Goal: Find specific page/section: Locate a particular part of the current website

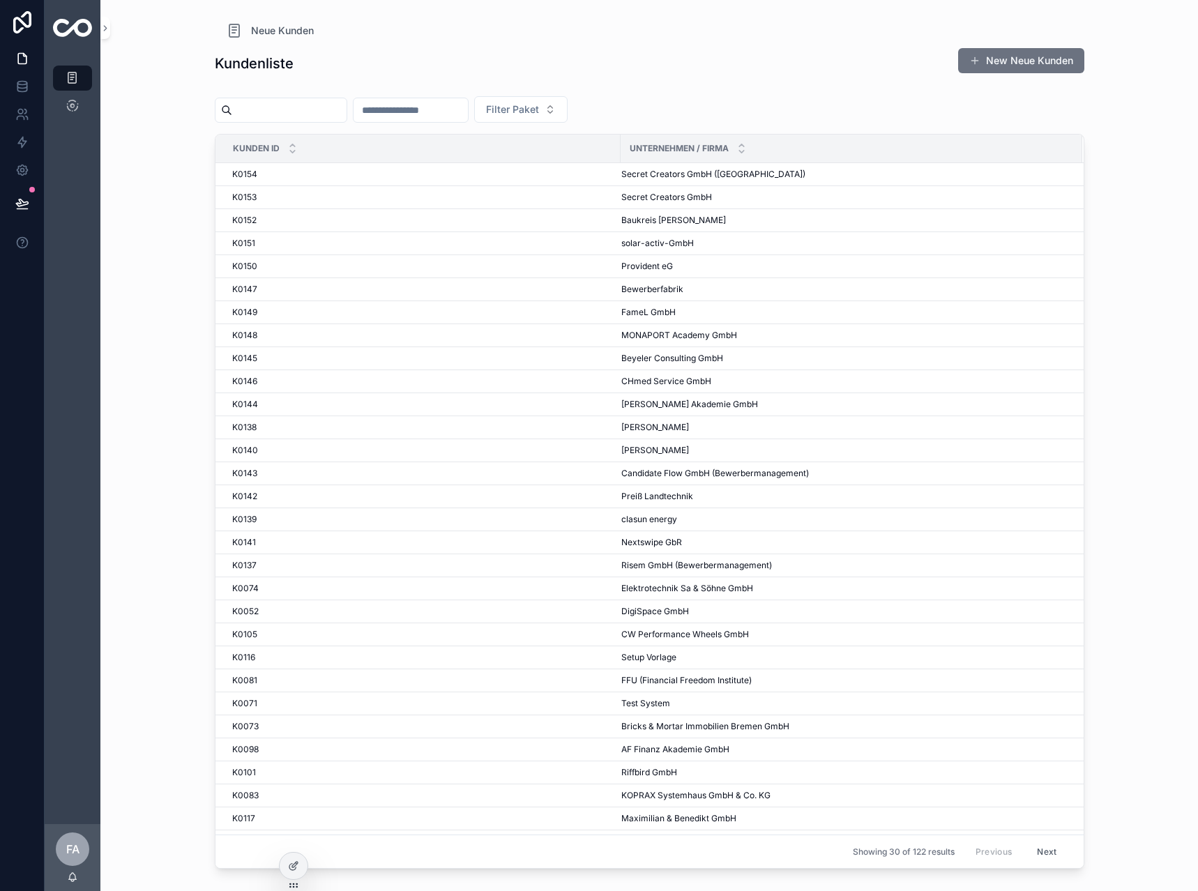
click at [467, 119] on input "scrollable content" at bounding box center [410, 110] width 114 height 20
type input "***"
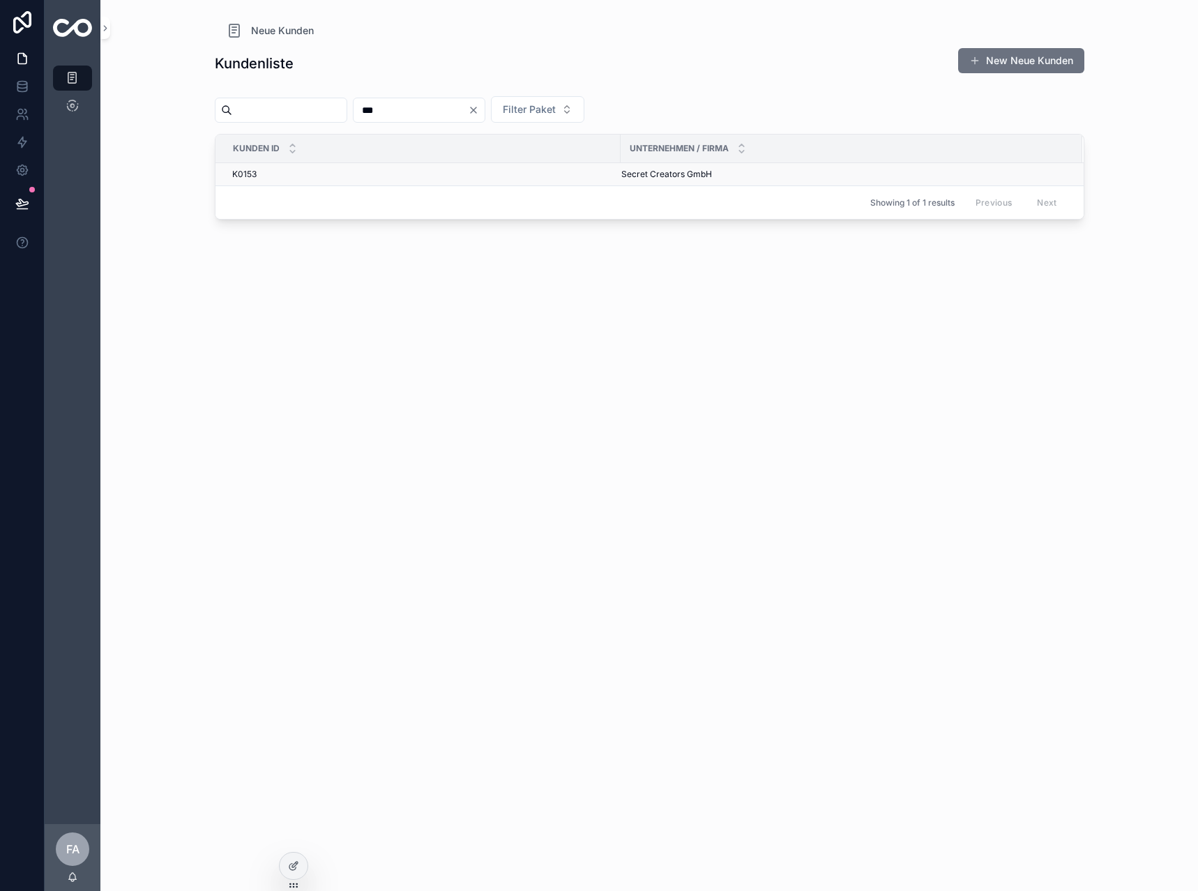
click at [327, 179] on div "K0153 K0153" at bounding box center [422, 174] width 380 height 11
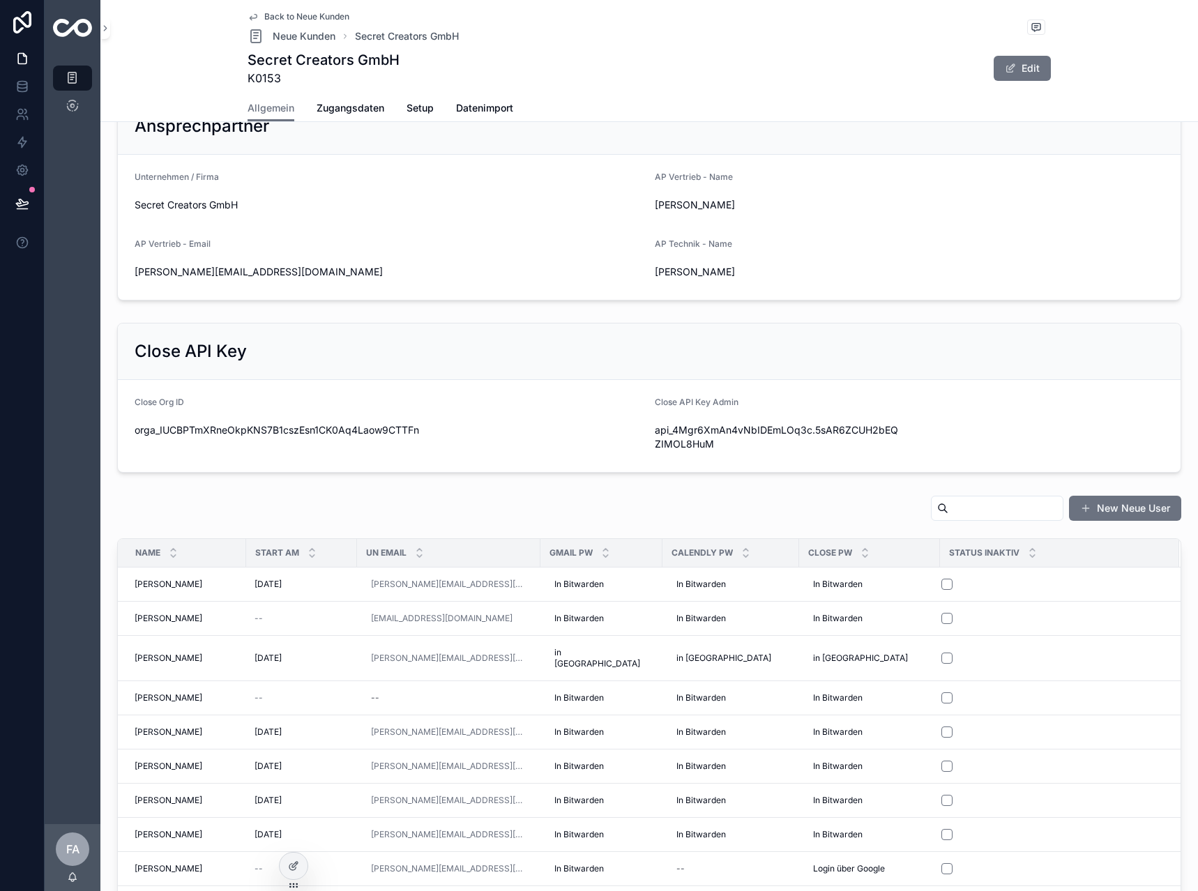
scroll to position [279, 0]
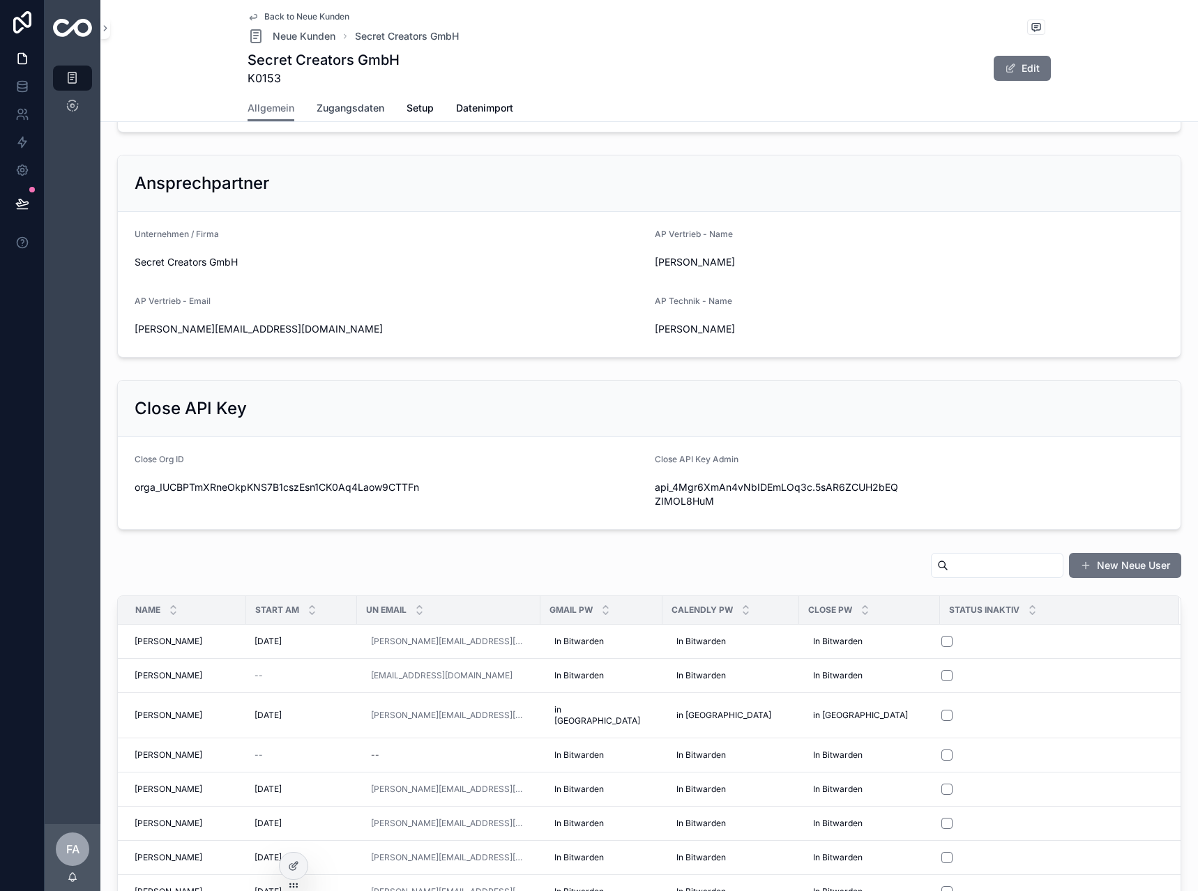
click at [349, 113] on span "Zugangsdaten" at bounding box center [351, 108] width 68 height 14
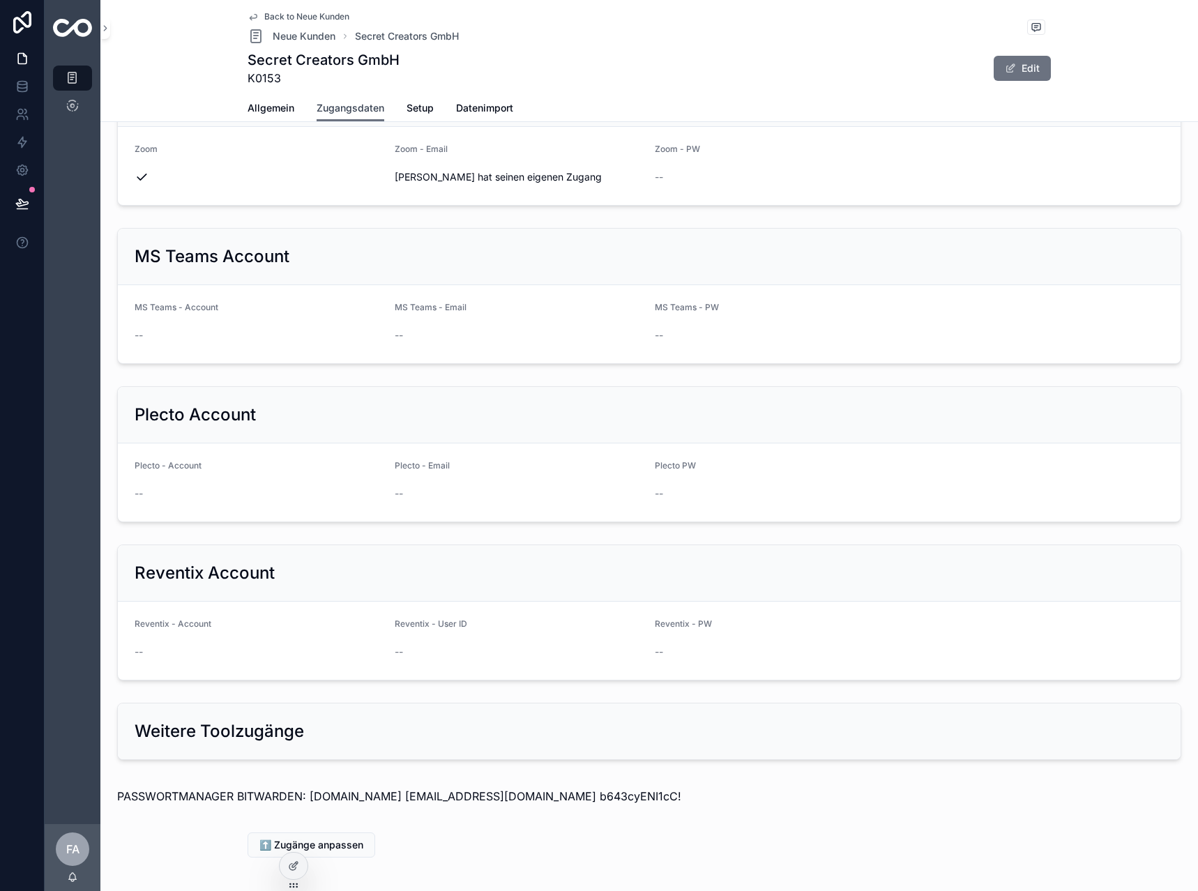
scroll to position [1113, 0]
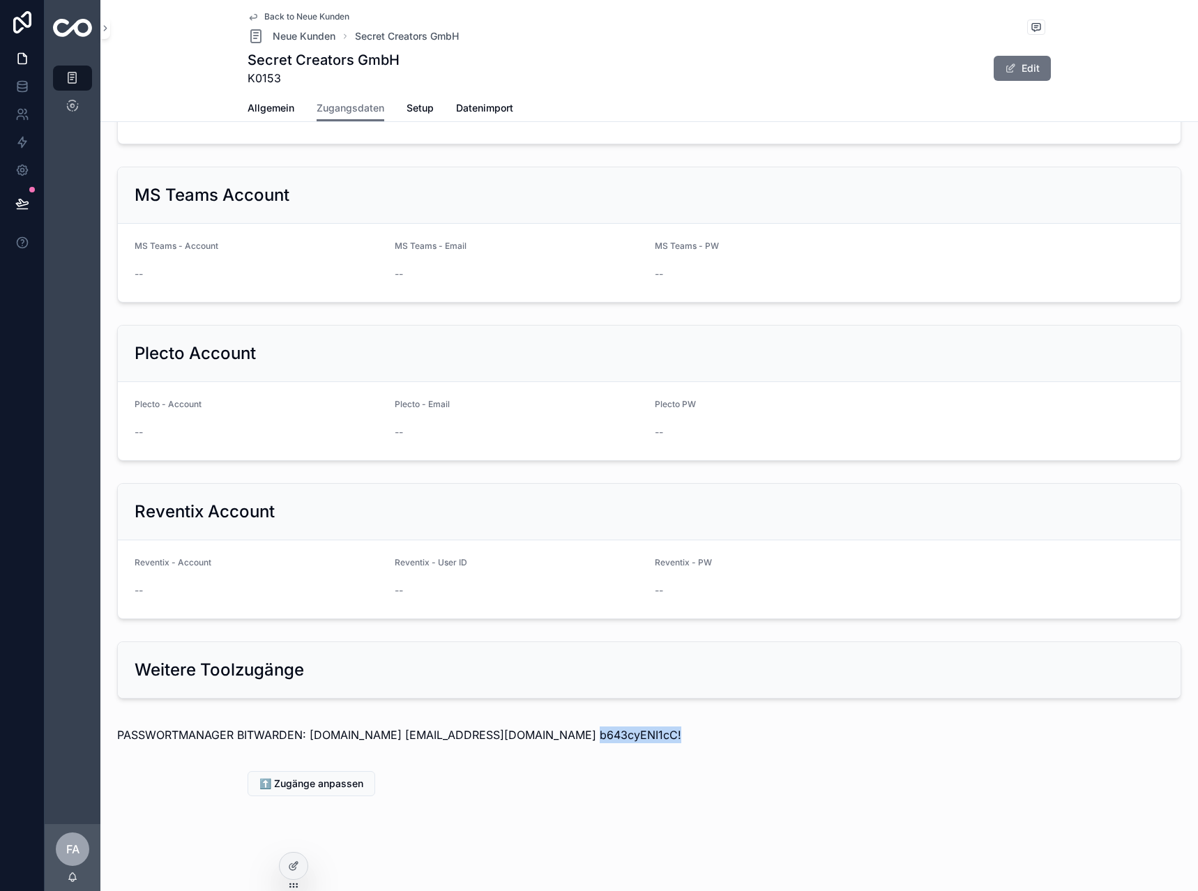
drag, startPoint x: 642, startPoint y: 736, endPoint x: 557, endPoint y: 747, distance: 85.8
click at [557, 747] on div "PASSWORTMANAGER BITWARDEN: [DOMAIN_NAME] [EMAIL_ADDRESS][DOMAIN_NAME] b643cyENI…" at bounding box center [649, 734] width 1086 height 39
copy p "b643cyENI1cC!"
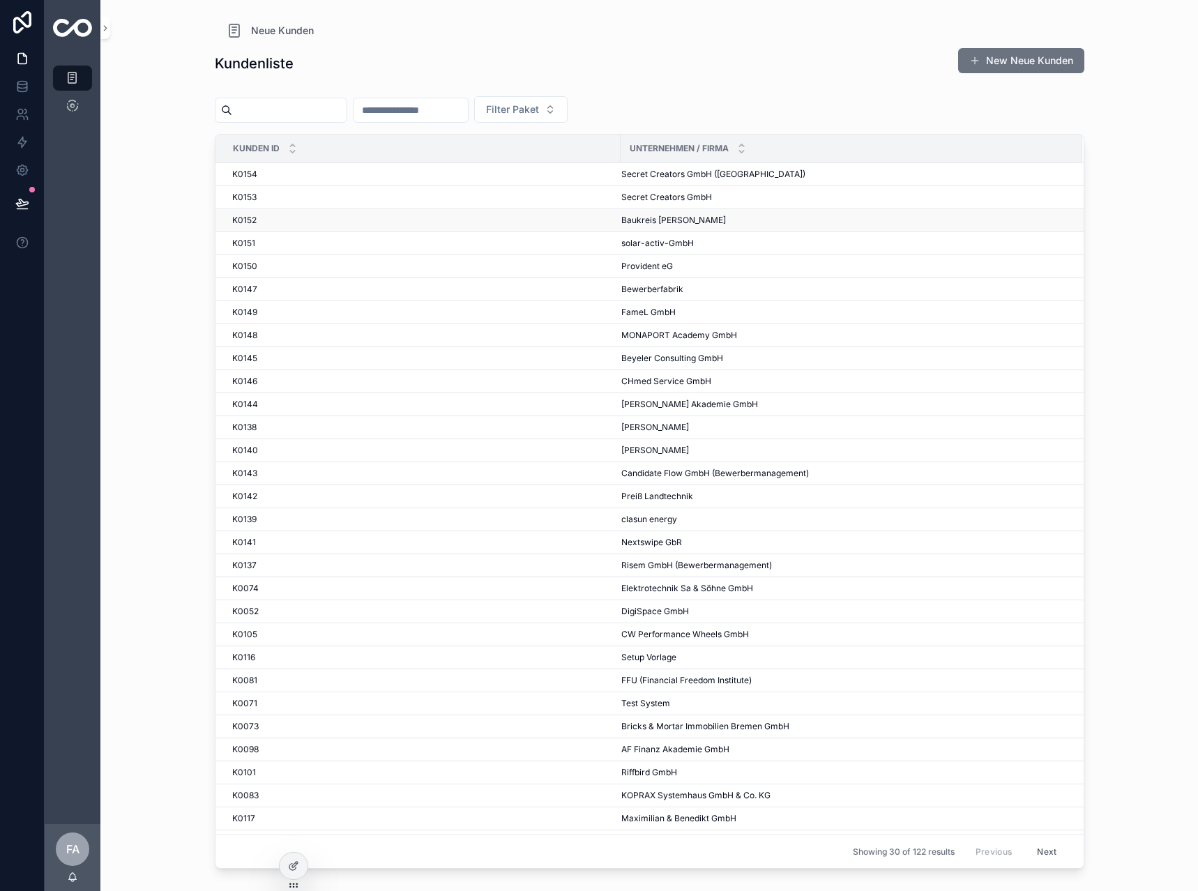
click at [691, 213] on td "Baukreis Antonitsch GesmbH Baukreis Antonitsch GesmbH" at bounding box center [851, 220] width 462 height 23
click at [627, 226] on td "Baukreis Antonitsch GesmbH Baukreis Antonitsch GesmbH" at bounding box center [851, 220] width 462 height 23
click at [468, 108] on input "scrollable content" at bounding box center [410, 110] width 114 height 20
click at [643, 220] on span "Baukreis [PERSON_NAME]" at bounding box center [673, 220] width 105 height 11
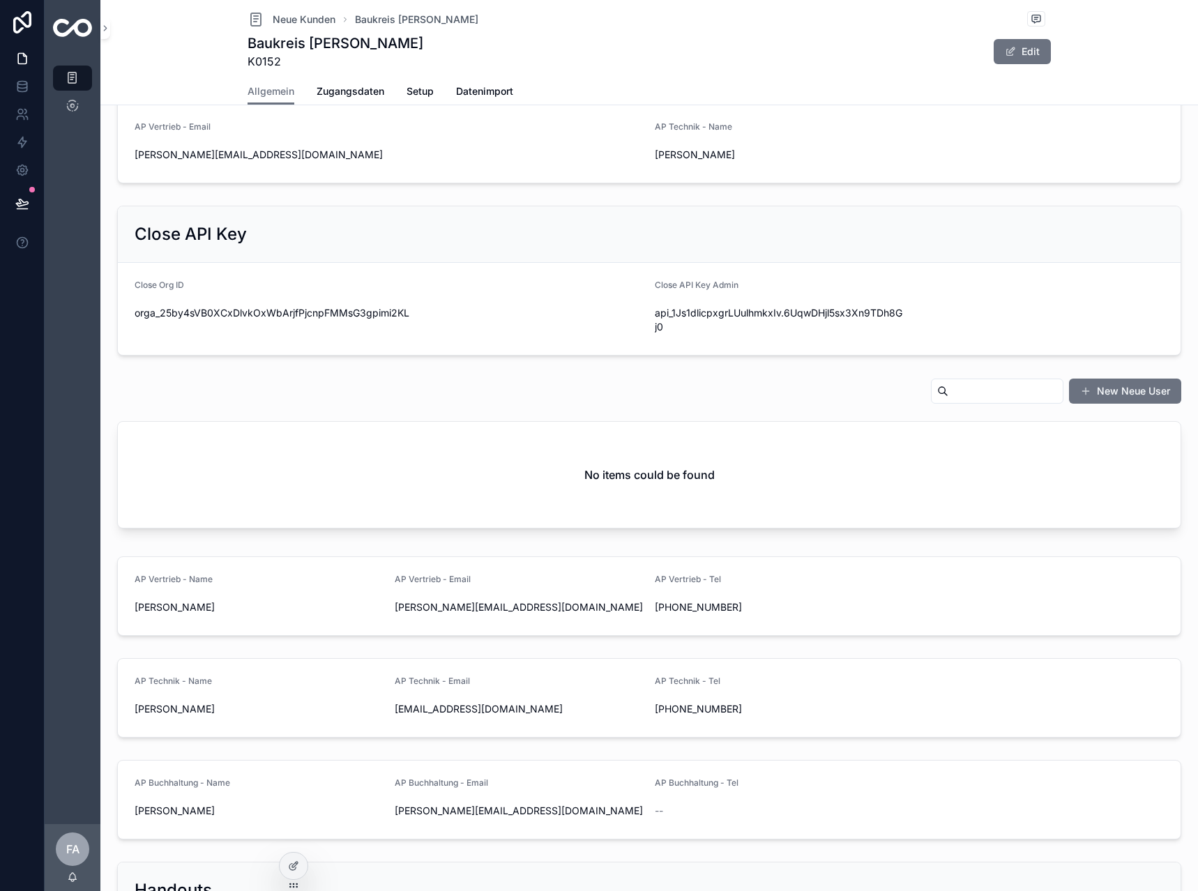
scroll to position [349, 0]
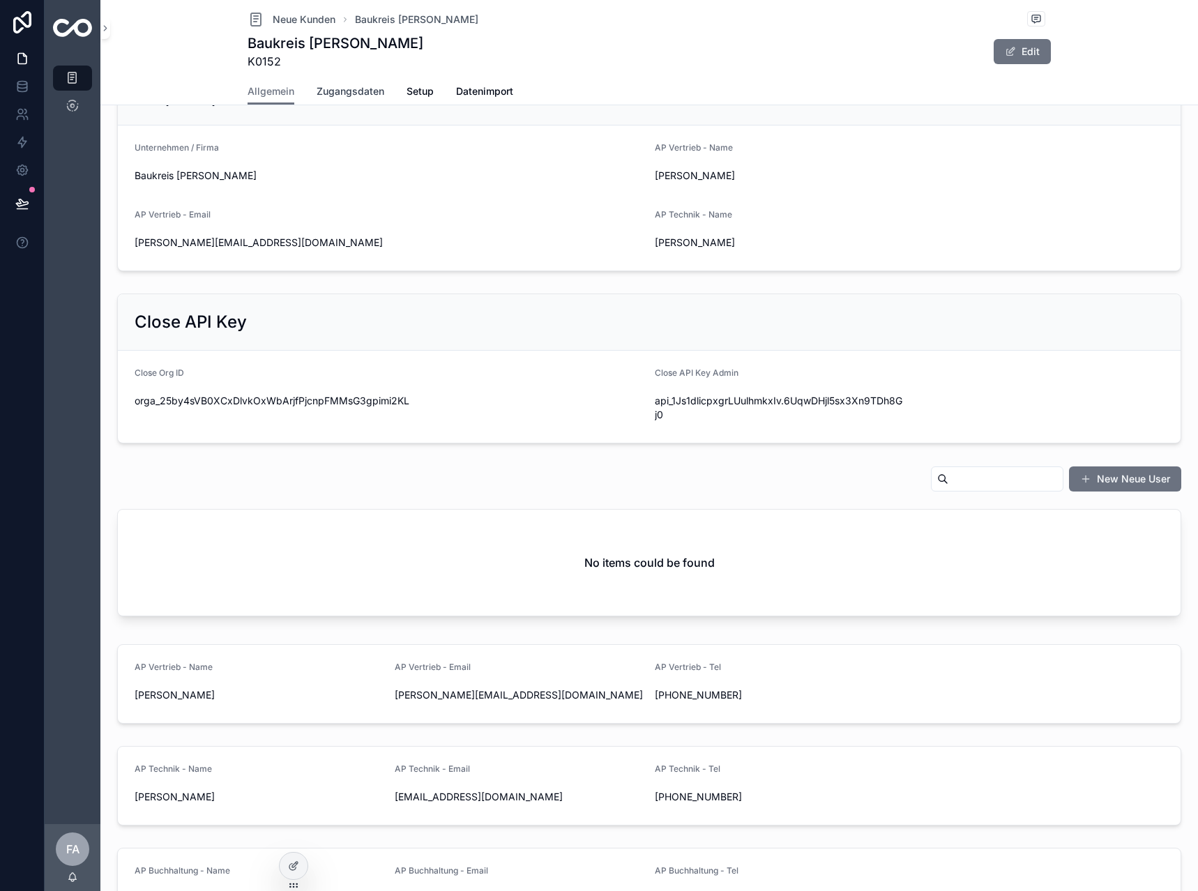
click at [358, 86] on span "Zugangsdaten" at bounding box center [351, 91] width 68 height 14
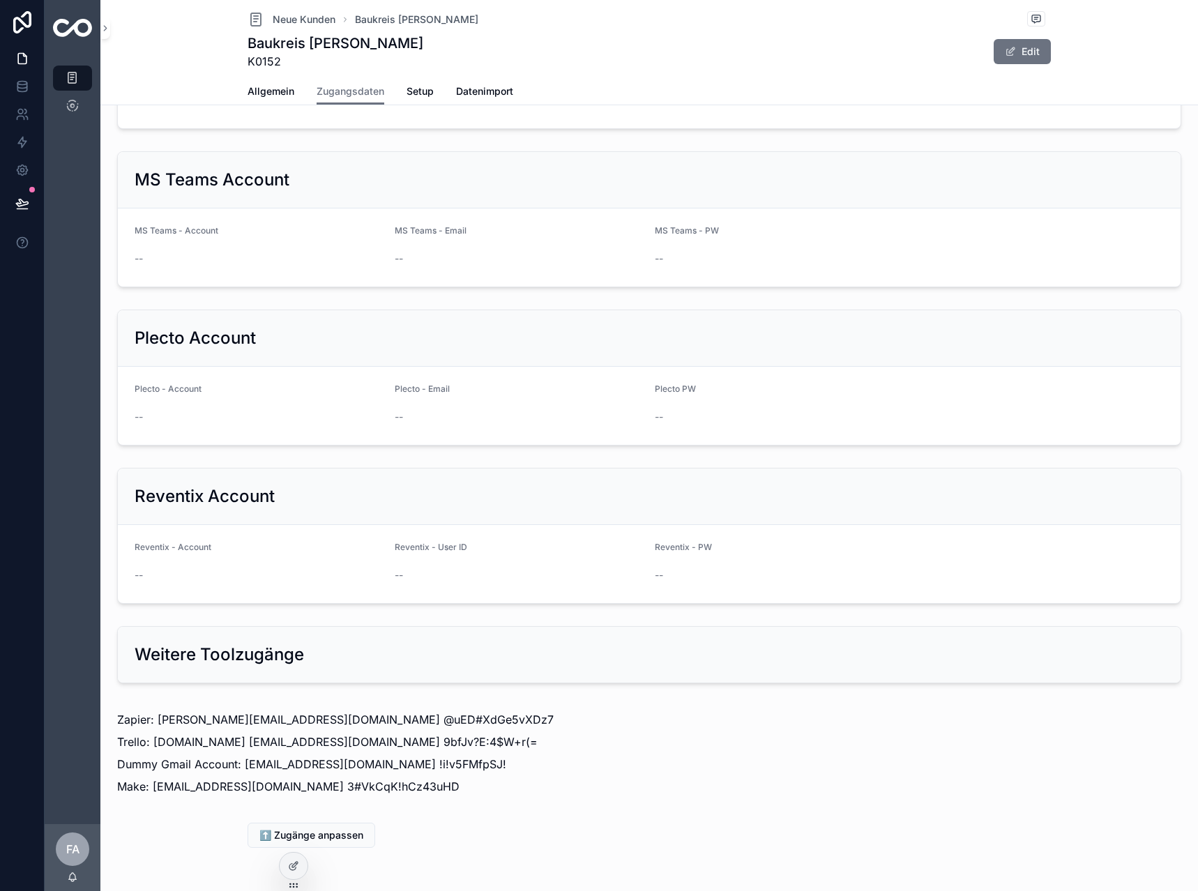
scroll to position [1164, 0]
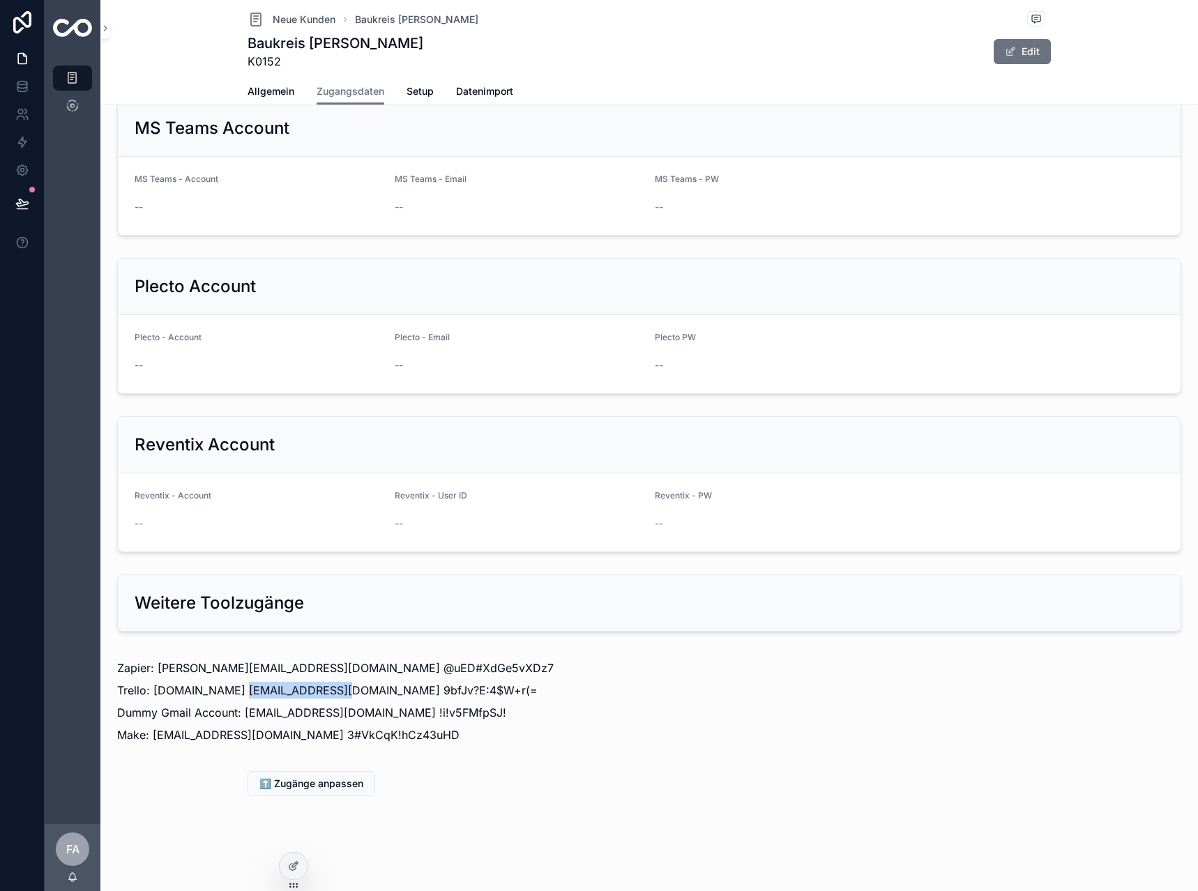
drag, startPoint x: 229, startPoint y: 694, endPoint x: 316, endPoint y: 692, distance: 87.2
click at [316, 692] on p "Trello: atlassian.com info@baukreis.at 9bfJv?E:4$W+r(=" at bounding box center [649, 690] width 1064 height 17
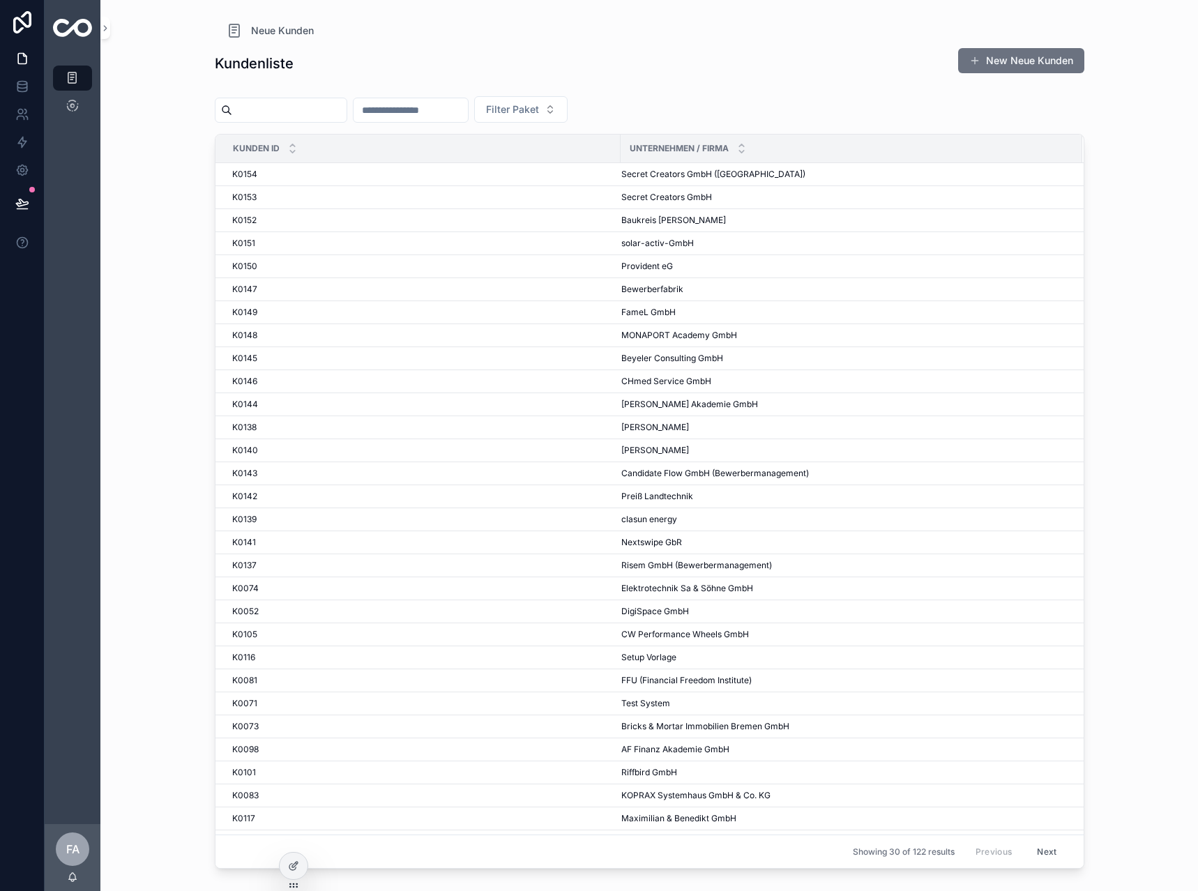
click at [426, 105] on input "scrollable content" at bounding box center [410, 110] width 114 height 20
click at [668, 222] on span "Baukreis [PERSON_NAME]" at bounding box center [673, 220] width 105 height 11
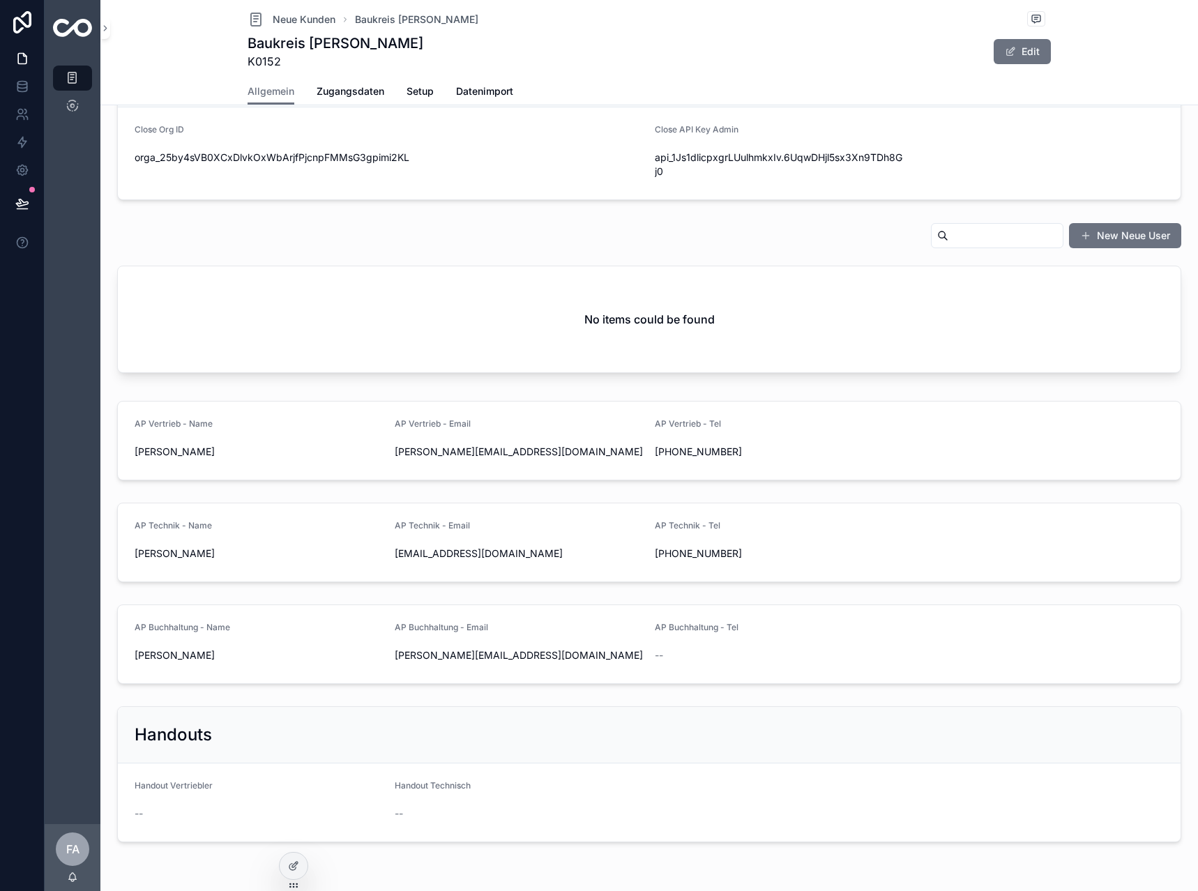
scroll to position [638, 0]
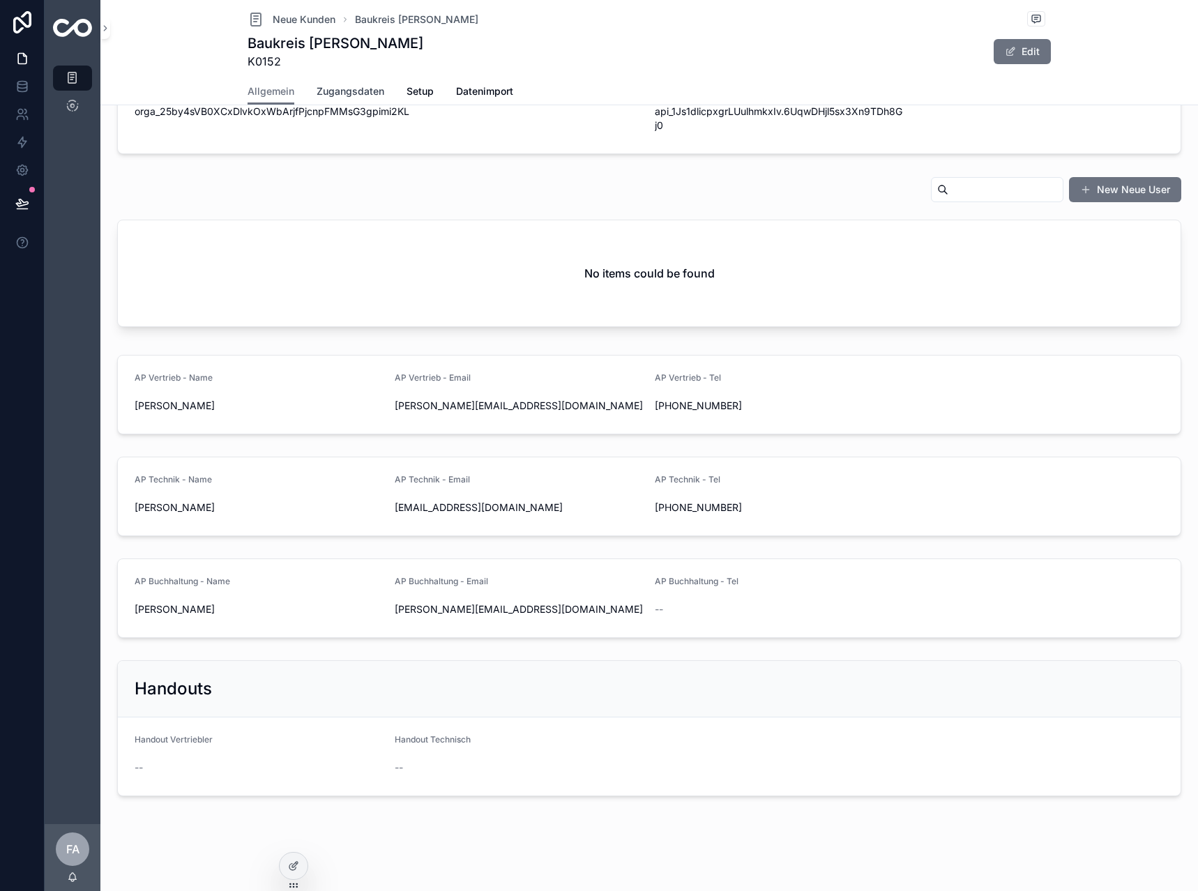
click at [363, 91] on span "Zugangsdaten" at bounding box center [351, 91] width 68 height 14
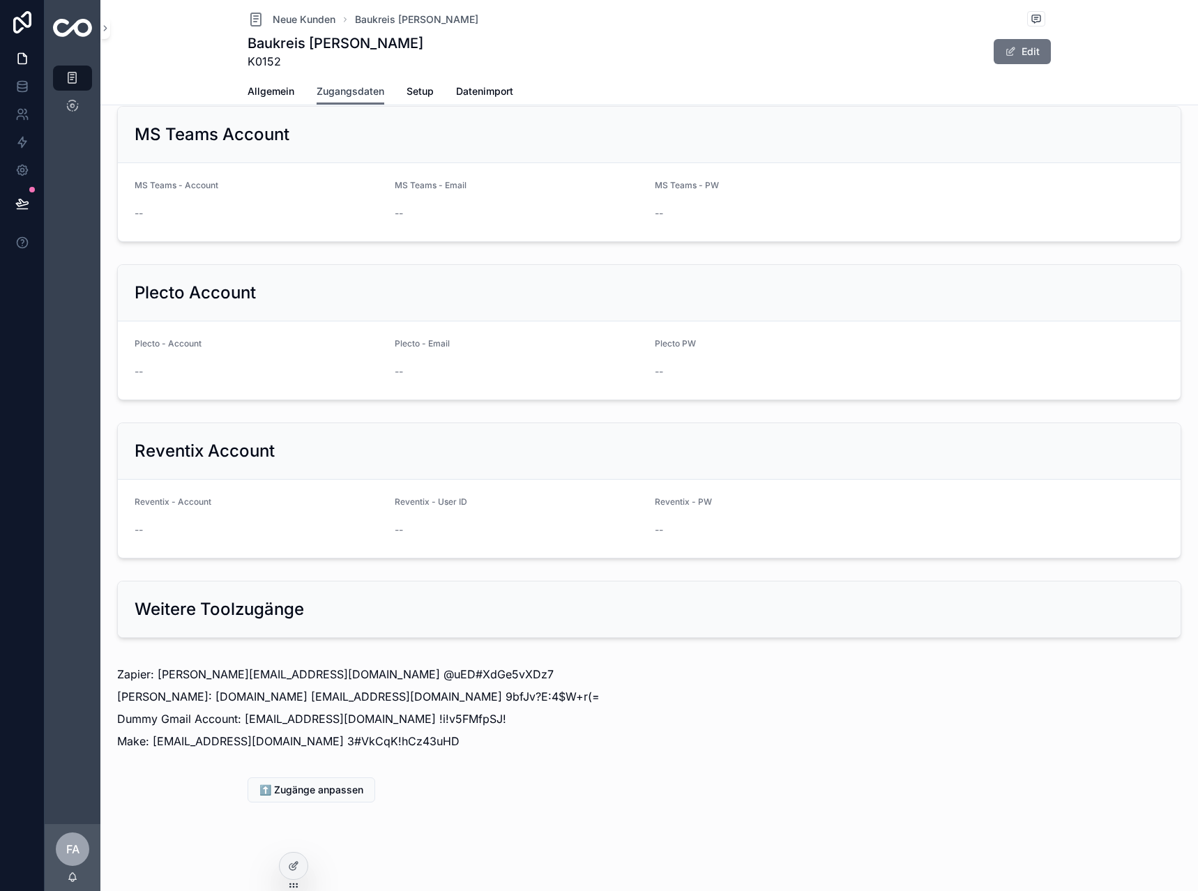
scroll to position [1164, 0]
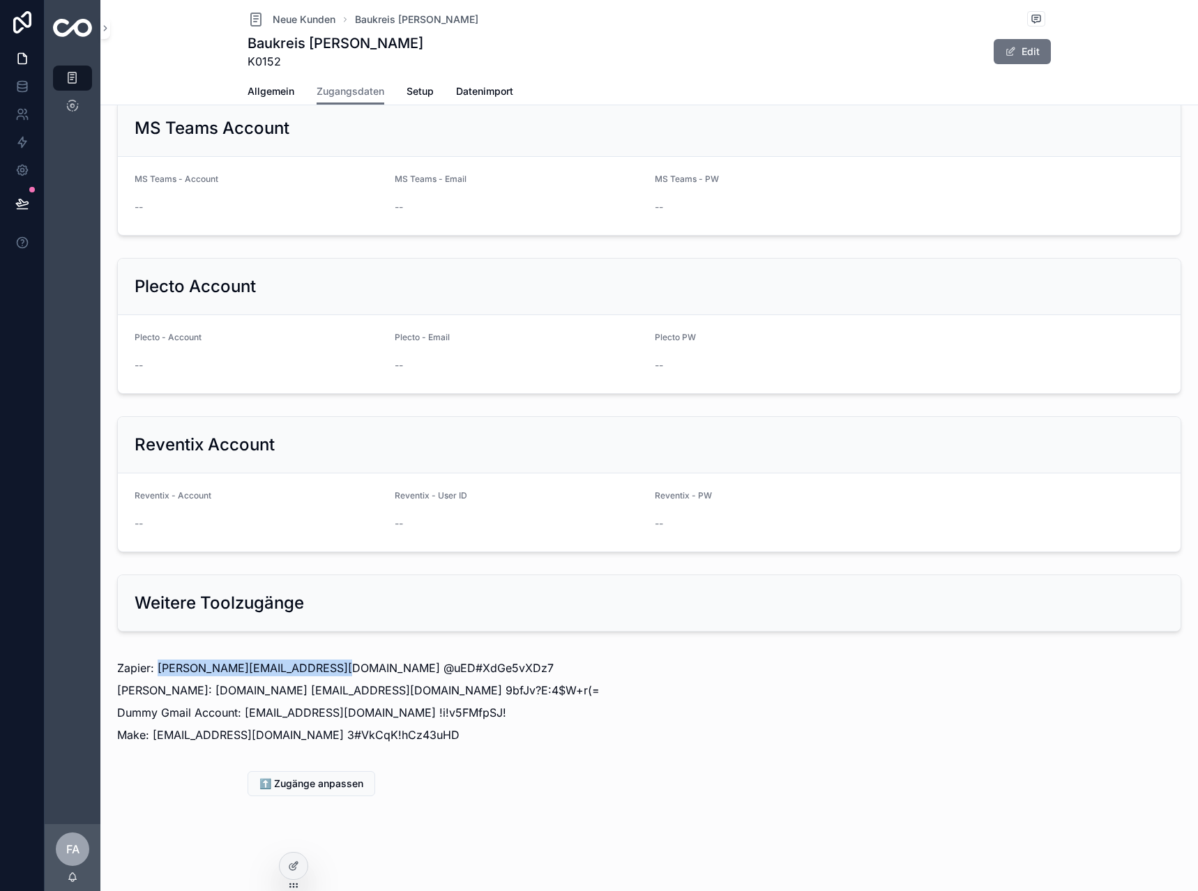
drag, startPoint x: 159, startPoint y: 666, endPoint x: 317, endPoint y: 664, distance: 157.6
click at [317, 664] on p "Zapier: stefan.antonitsch@baukreis.at @uED#XdGe5vXDz7" at bounding box center [649, 668] width 1064 height 17
copy p "stefan.antonitsch@baukreis.at"
drag, startPoint x: 436, startPoint y: 673, endPoint x: 323, endPoint y: 676, distance: 113.0
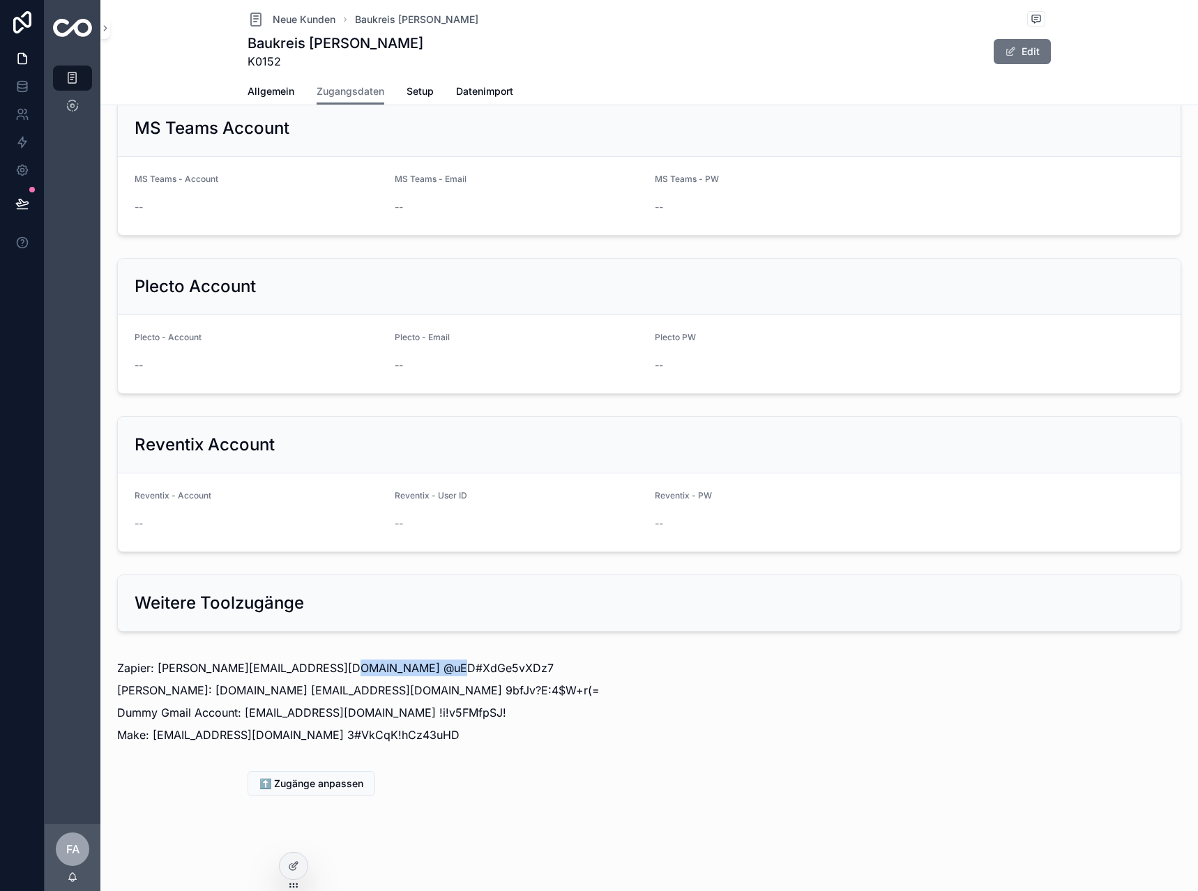
click at [323, 676] on p "Zapier: stefan.antonitsch@baukreis.at @uED#XdGe5vXDz7" at bounding box center [649, 668] width 1064 height 17
copy p "@uED#XdGe5vXDz7"
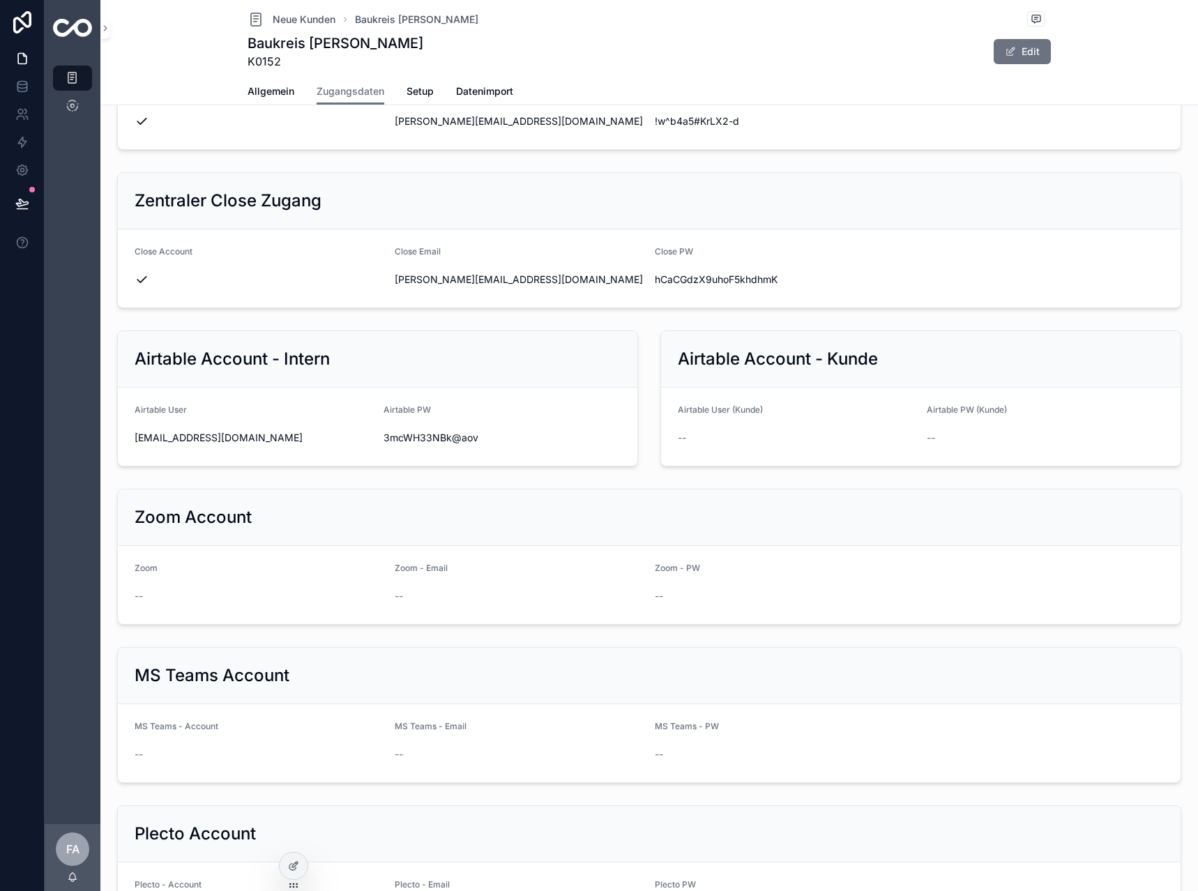
scroll to position [606, 0]
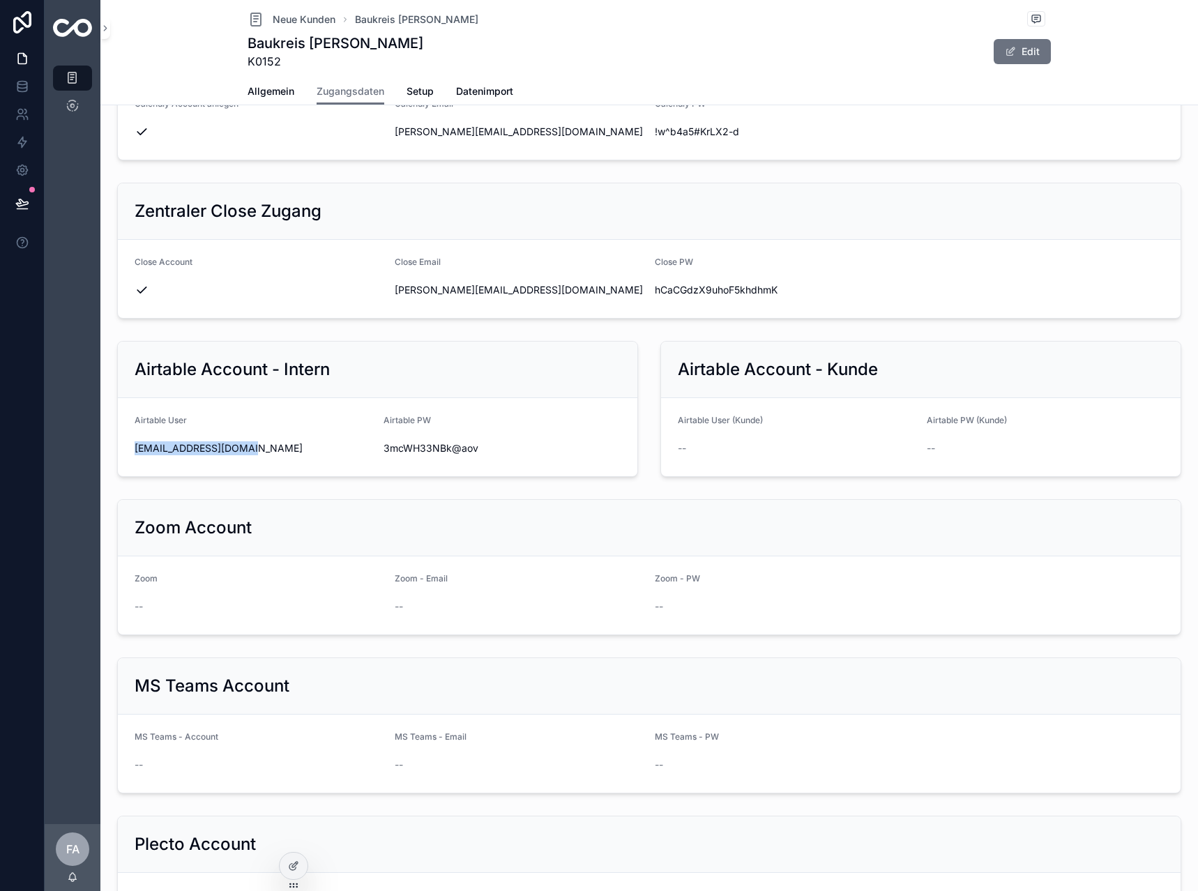
drag, startPoint x: 273, startPoint y: 455, endPoint x: 114, endPoint y: 455, distance: 159.0
click at [114, 455] on div "Airtable Account - Intern Airtable User setup+K0152@10xcrm.de Airtable PW 3mcWH…" at bounding box center [377, 408] width 543 height 147
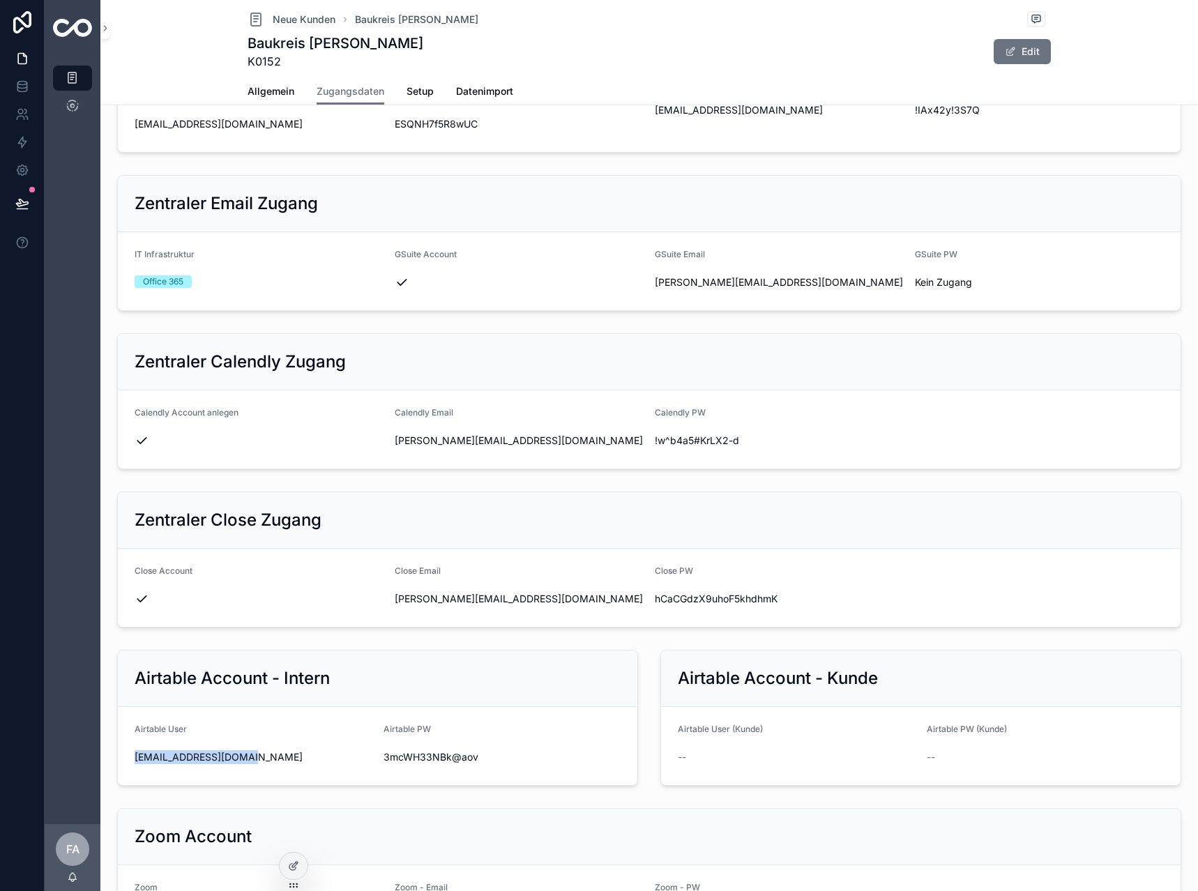
scroll to position [257, 0]
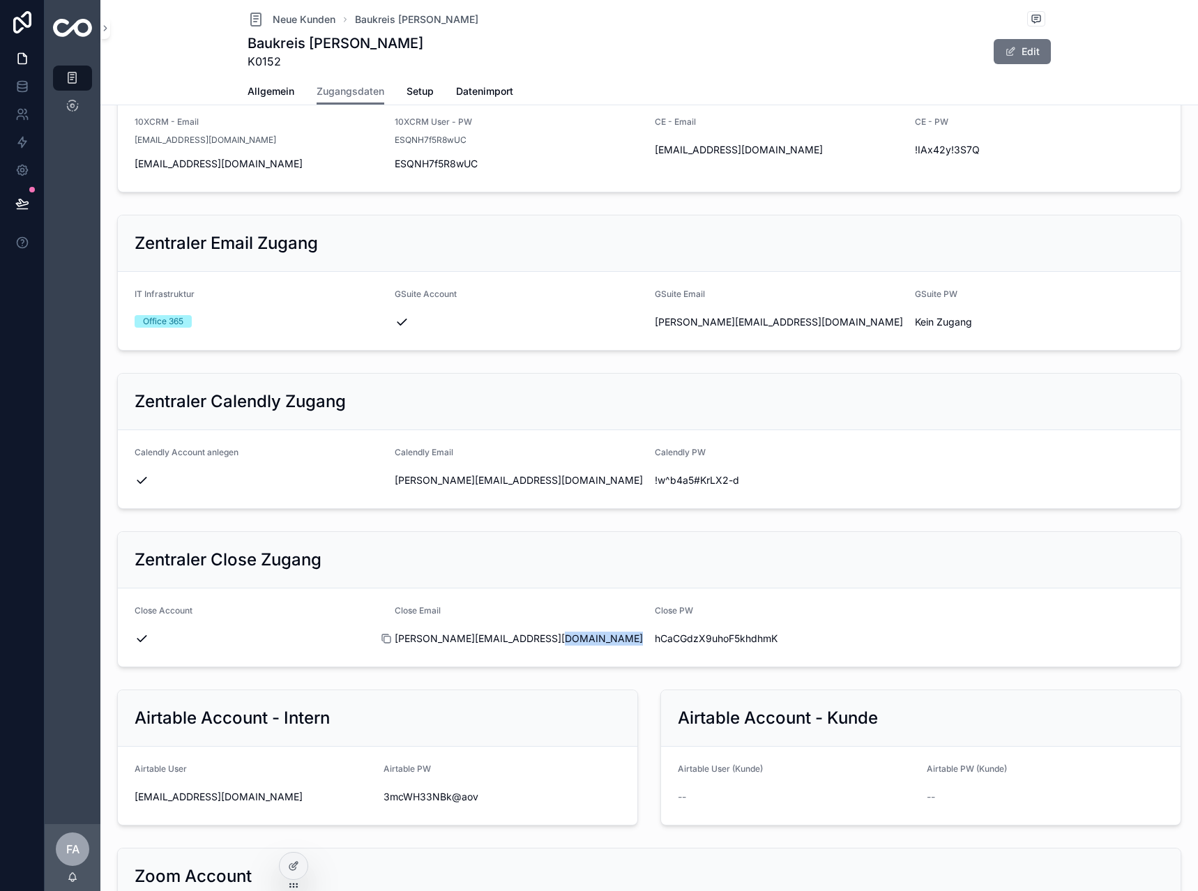
drag, startPoint x: 543, startPoint y: 639, endPoint x: 379, endPoint y: 639, distance: 164.5
click at [395, 639] on div "stefan.antonitsch@baukreis.at" at bounding box center [519, 639] width 249 height 14
drag, startPoint x: 795, startPoint y: 148, endPoint x: 663, endPoint y: 148, distance: 132.5
click at [664, 148] on span "customer+k0152@10xcrm.de" at bounding box center [779, 150] width 249 height 14
click at [642, 148] on icon "scrollable content" at bounding box center [646, 149] width 11 height 11
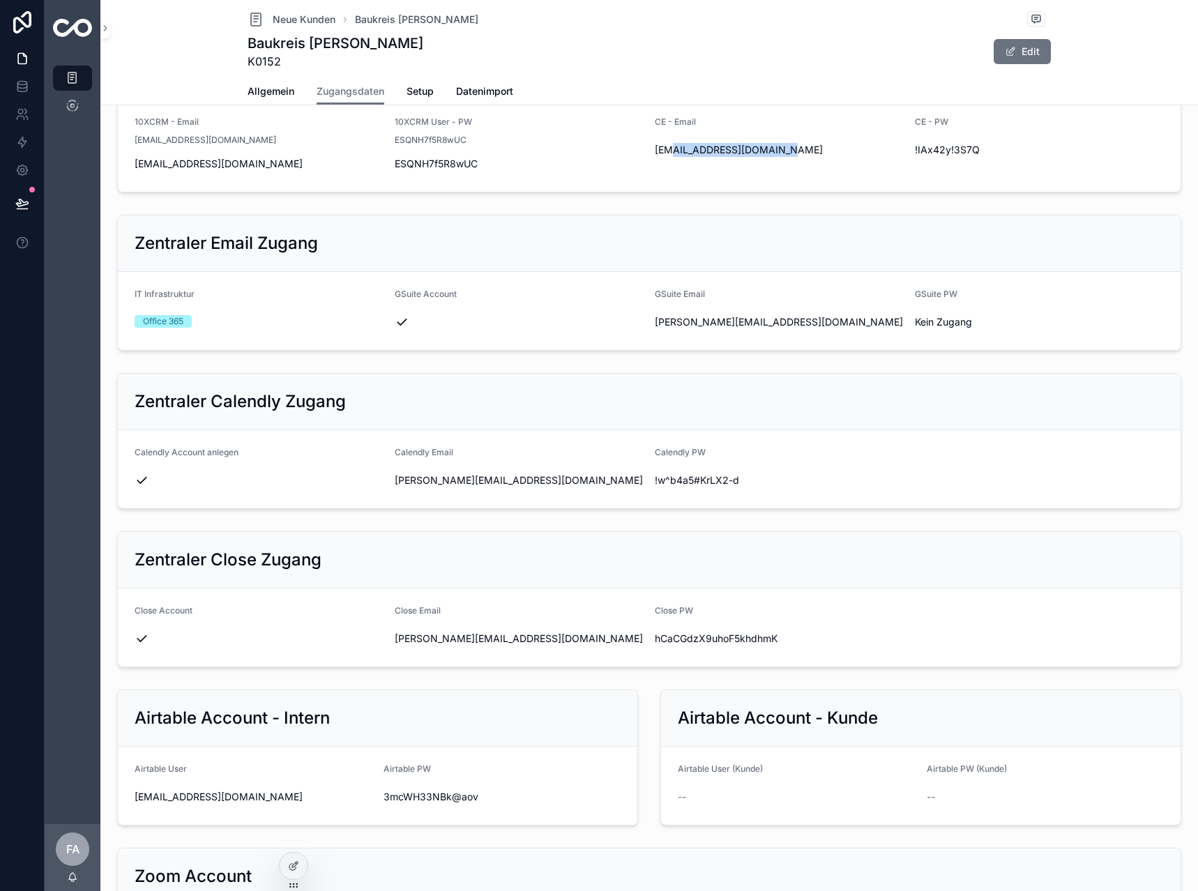
click at [897, 150] on form "10XCRM - Email customer@10xcrm.de customer@10xcrm.de 10XCRM User - PW ESQNH7f5R…" at bounding box center [649, 146] width 1062 height 92
click at [901, 151] on icon "scrollable content" at bounding box center [906, 149] width 11 height 11
click at [33, 65] on link at bounding box center [22, 59] width 44 height 28
drag, startPoint x: 19, startPoint y: 60, endPoint x: 96, endPoint y: 61, distance: 77.4
click at [20, 60] on icon at bounding box center [22, 59] width 14 height 14
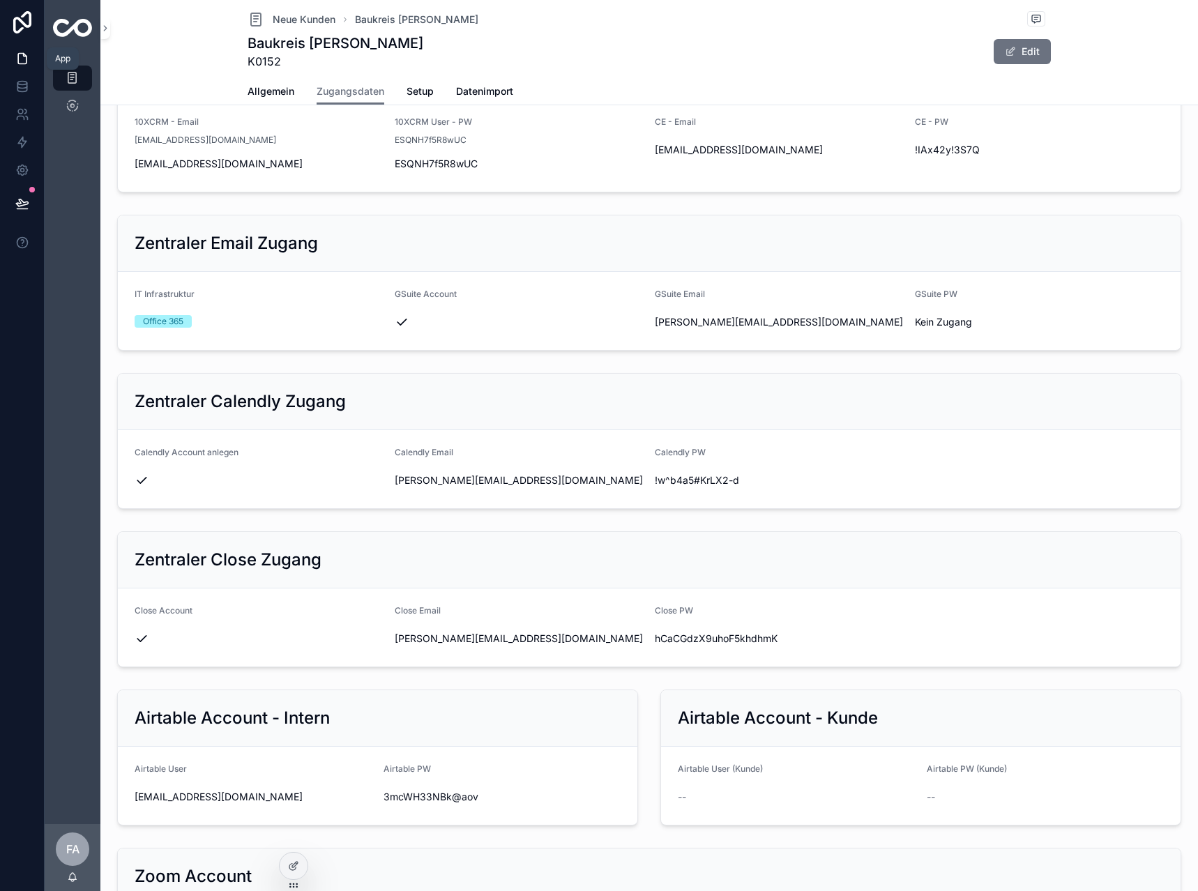
click at [16, 60] on icon at bounding box center [22, 59] width 14 height 14
click at [273, 20] on span "Neue Kunden" at bounding box center [304, 20] width 63 height 14
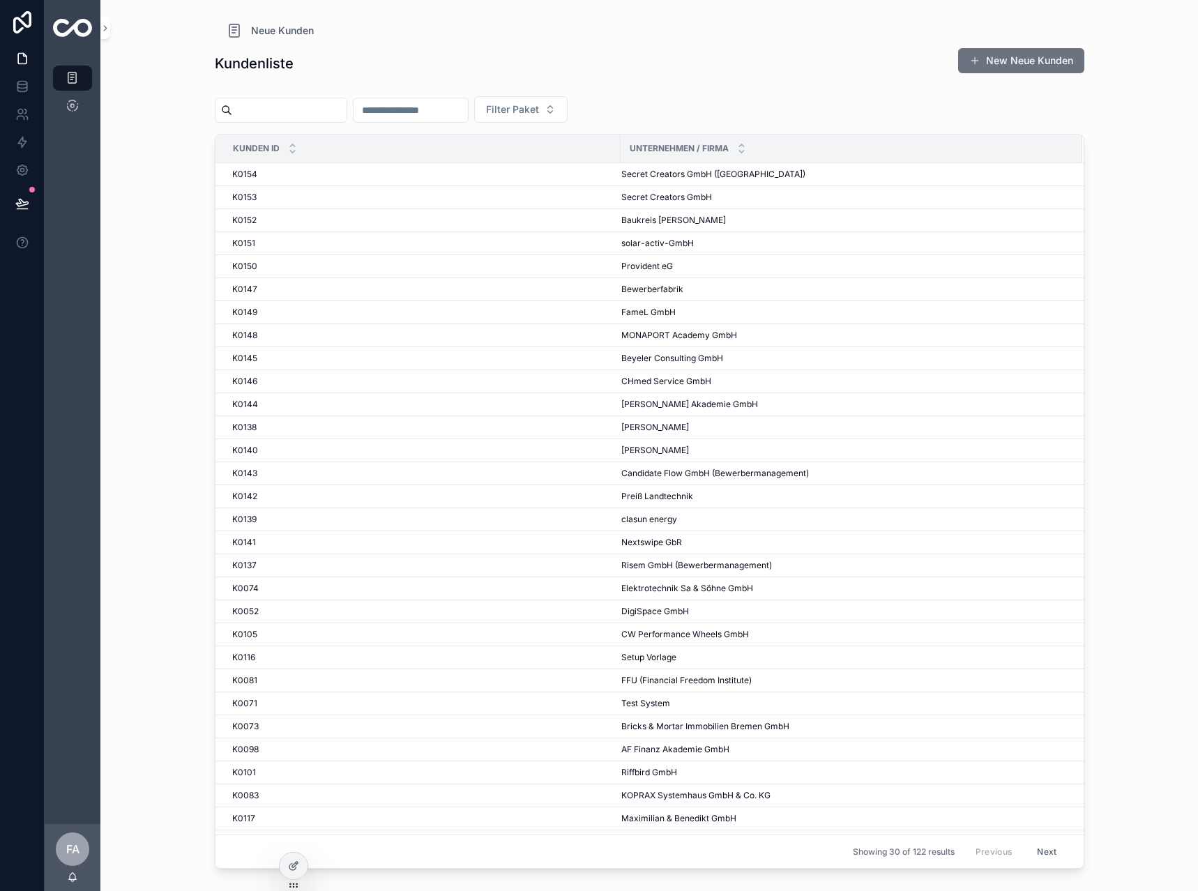
click at [468, 107] on input "scrollable content" at bounding box center [410, 110] width 114 height 20
type input "***"
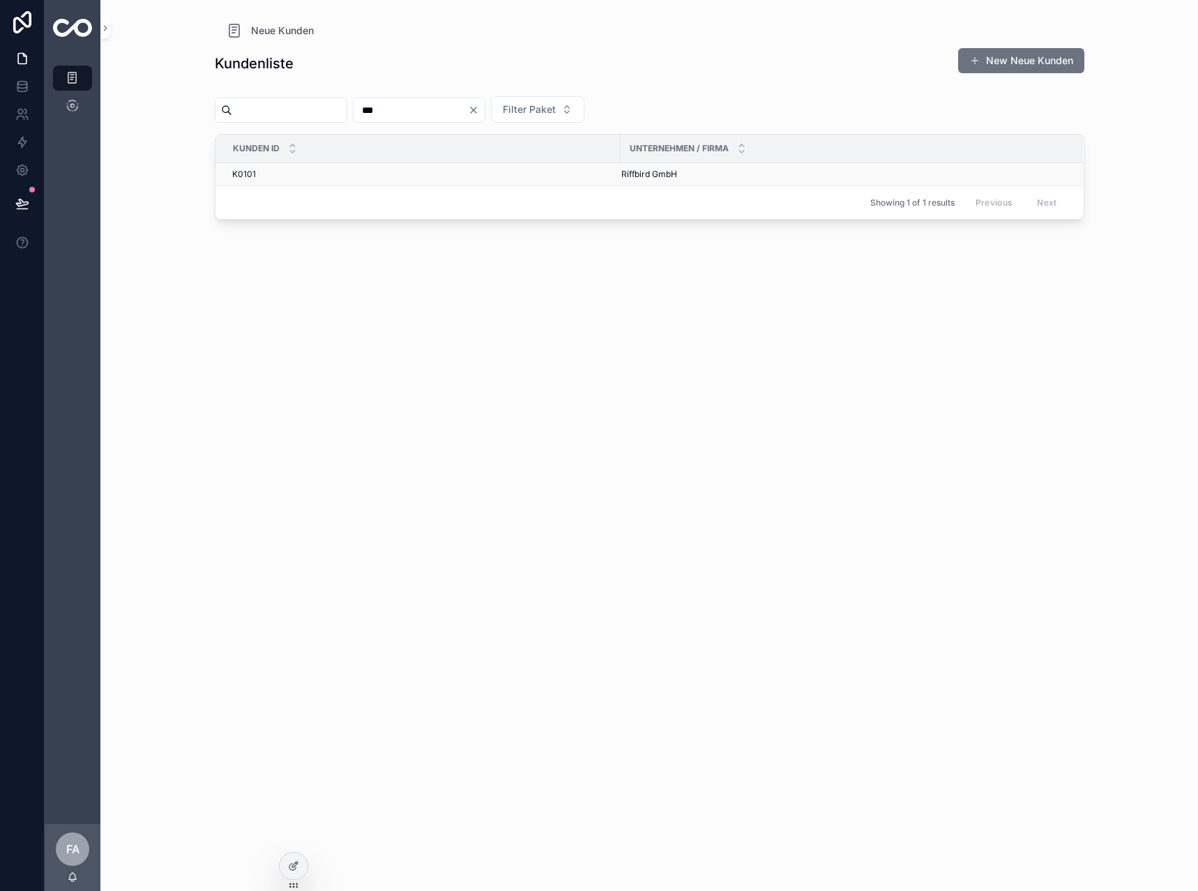
click at [273, 181] on td "K0101 K0101" at bounding box center [417, 174] width 405 height 23
click at [250, 181] on td "K0101 K0101" at bounding box center [417, 174] width 405 height 23
click at [252, 173] on span "K0101" at bounding box center [244, 174] width 24 height 11
